Goal: Navigation & Orientation: Find specific page/section

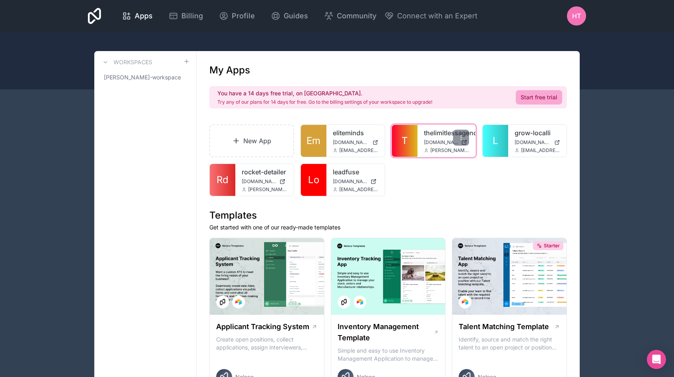
click at [436, 131] on link "thelimitlessagency" at bounding box center [447, 133] width 46 height 10
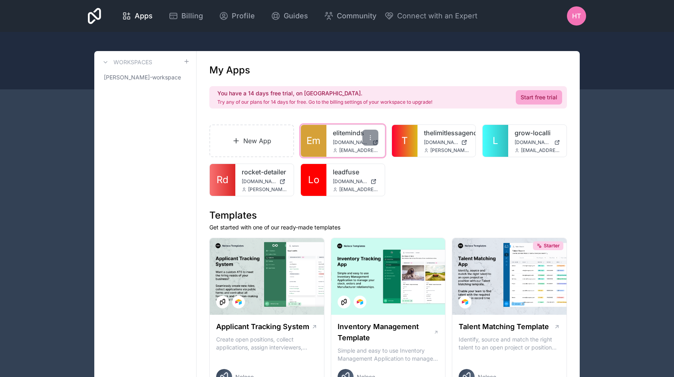
click at [344, 131] on link "eliteminds" at bounding box center [356, 133] width 46 height 10
